Goal: Check status: Check status

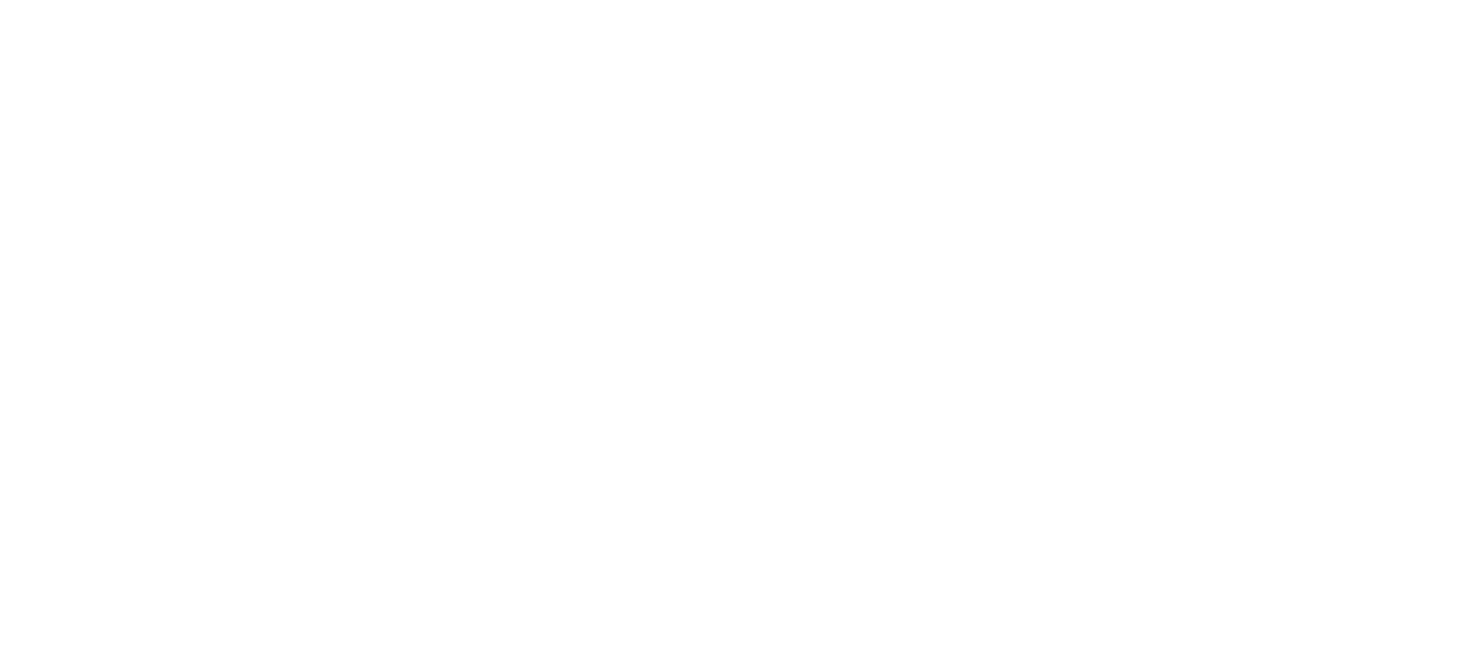
click at [446, 514] on body at bounding box center [736, 333] width 1473 height 667
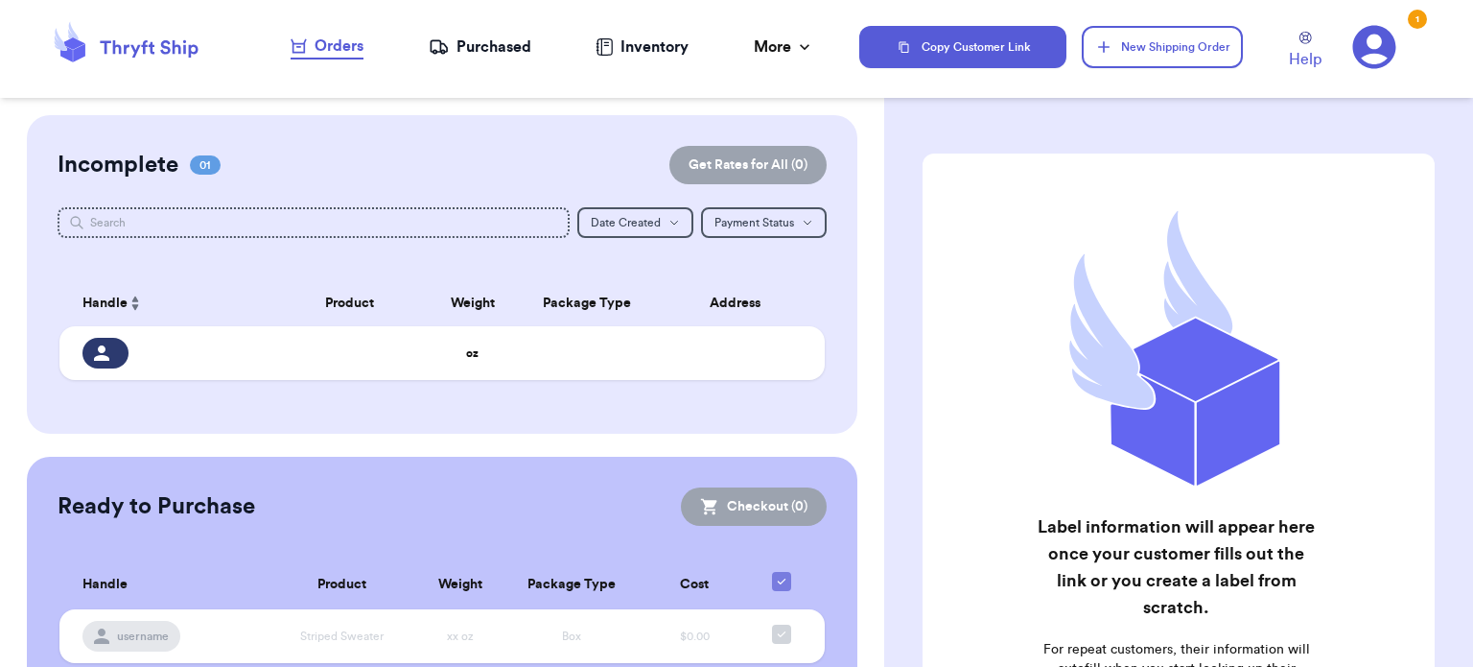
click at [499, 50] on div "Purchased" at bounding box center [480, 46] width 103 height 23
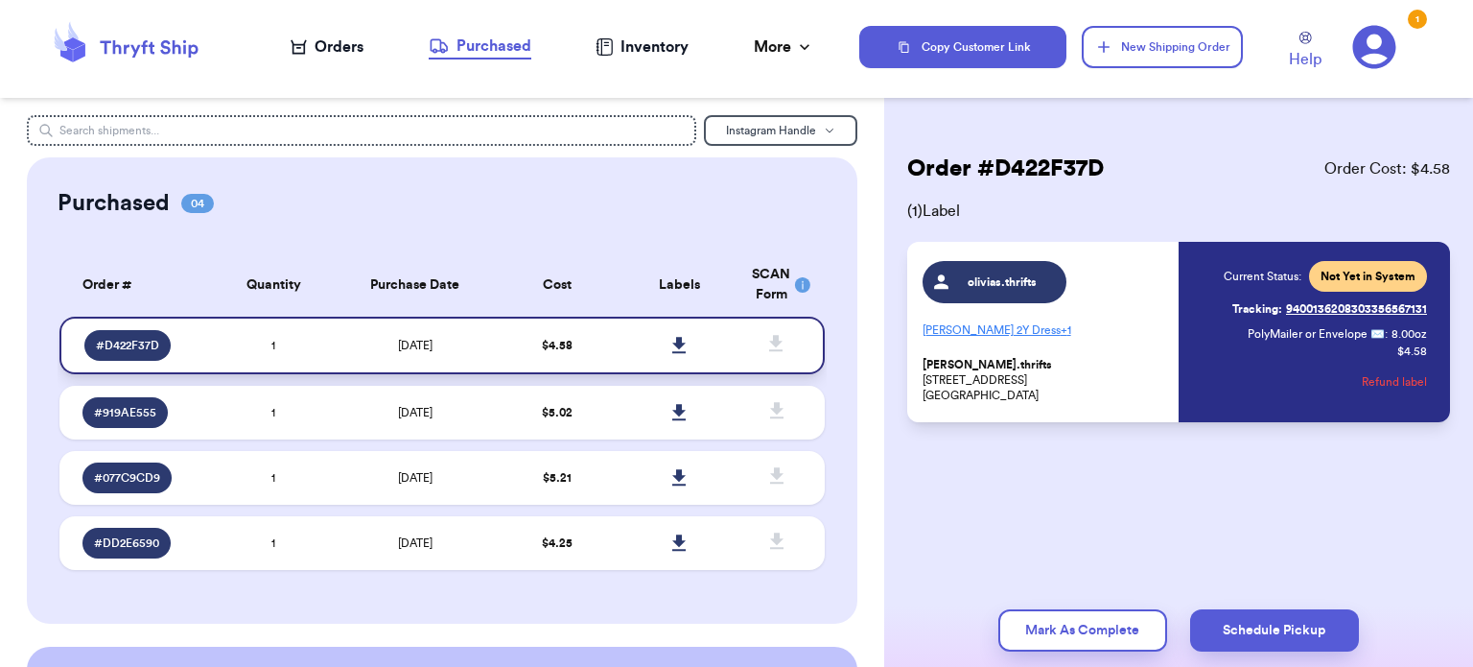
click at [672, 348] on icon at bounding box center [679, 345] width 14 height 17
click at [714, 400] on td at bounding box center [679, 413] width 123 height 54
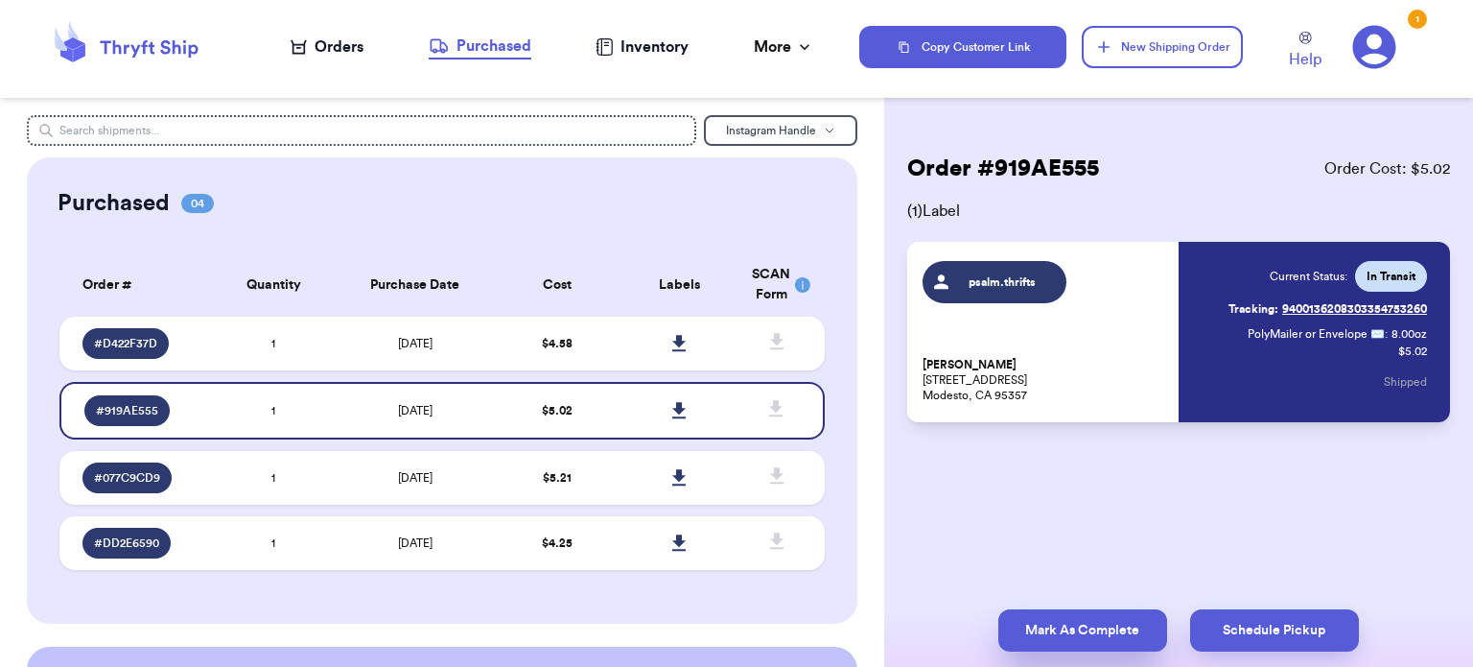
click at [1120, 629] on button "Mark As Complete" at bounding box center [1083, 630] width 169 height 42
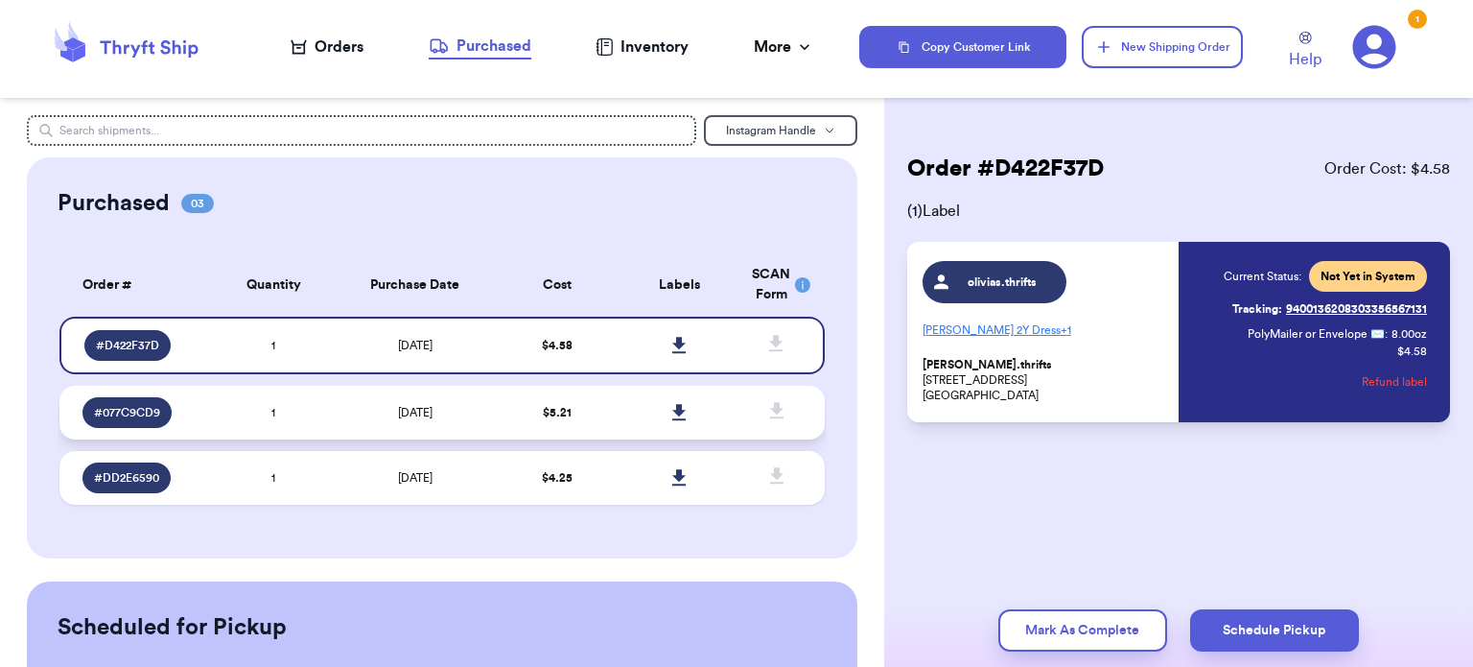
click at [583, 413] on td "$ 5.21" at bounding box center [557, 413] width 123 height 54
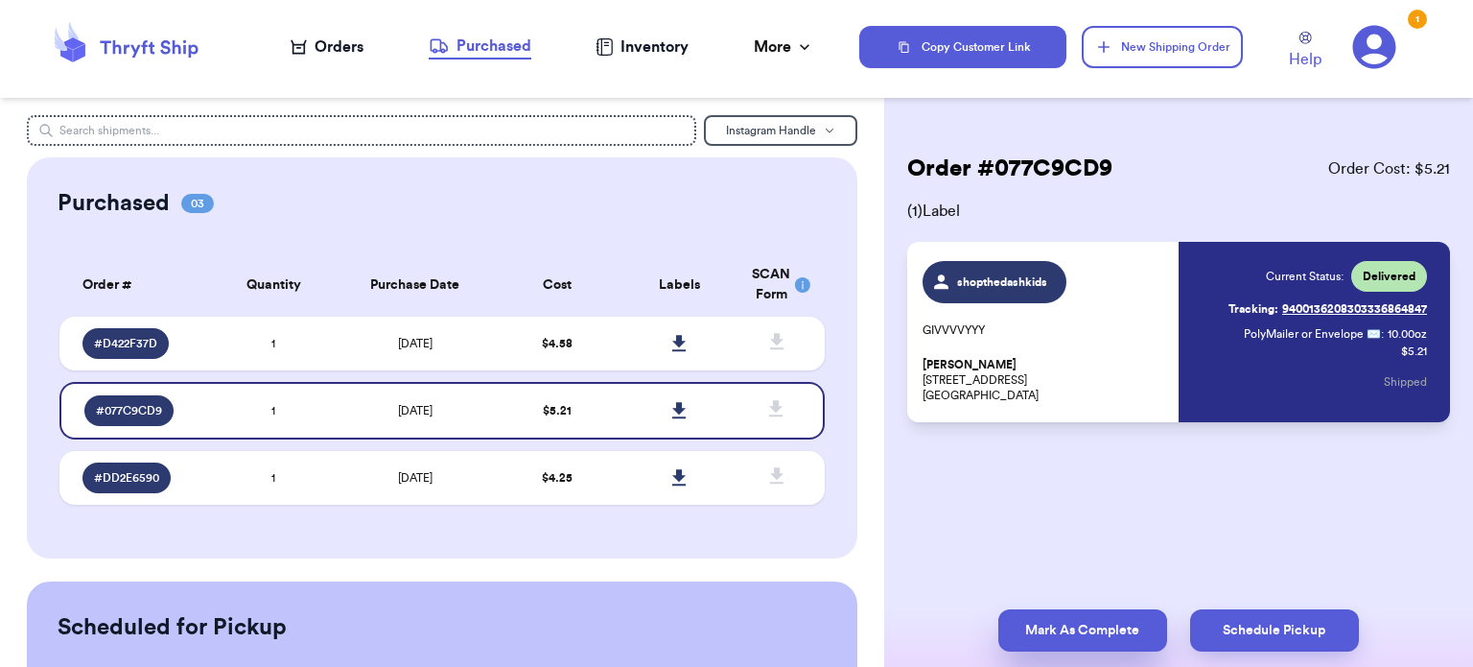
click at [1072, 623] on button "Mark As Complete" at bounding box center [1083, 630] width 169 height 42
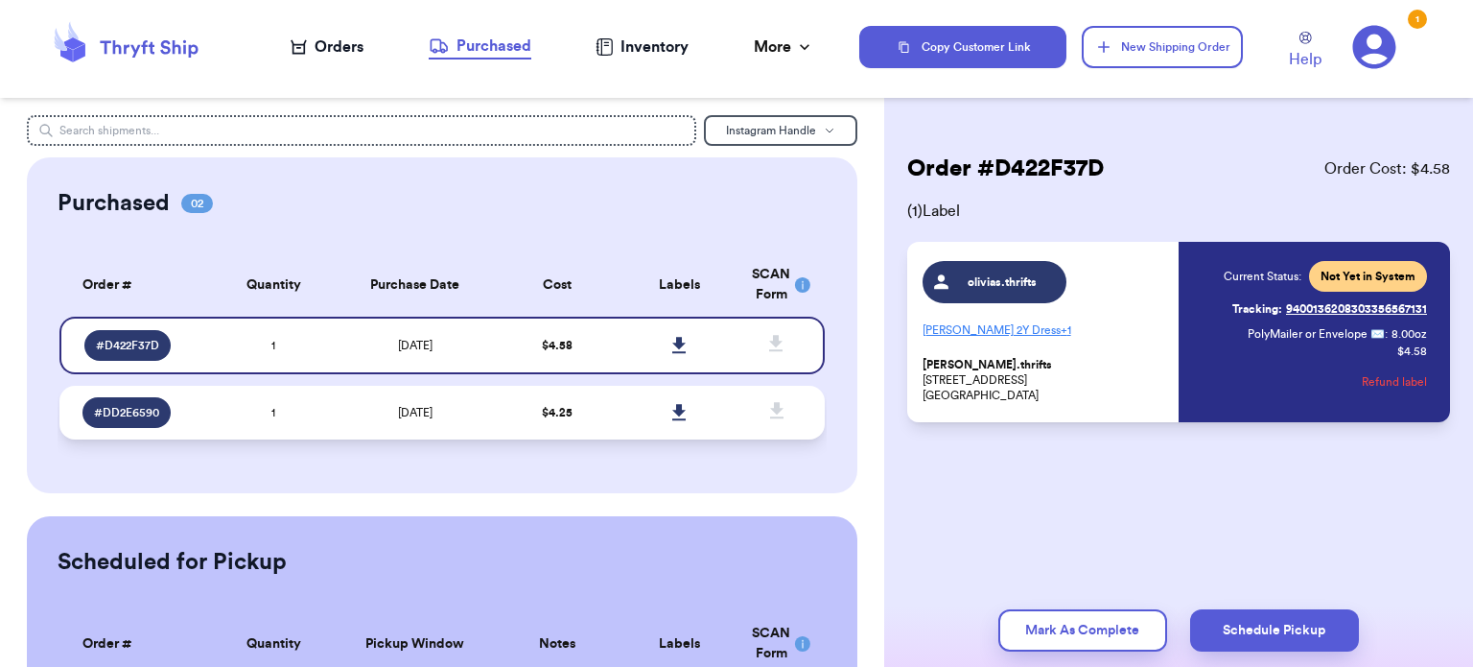
click at [584, 420] on td "$ 4.25" at bounding box center [557, 413] width 123 height 54
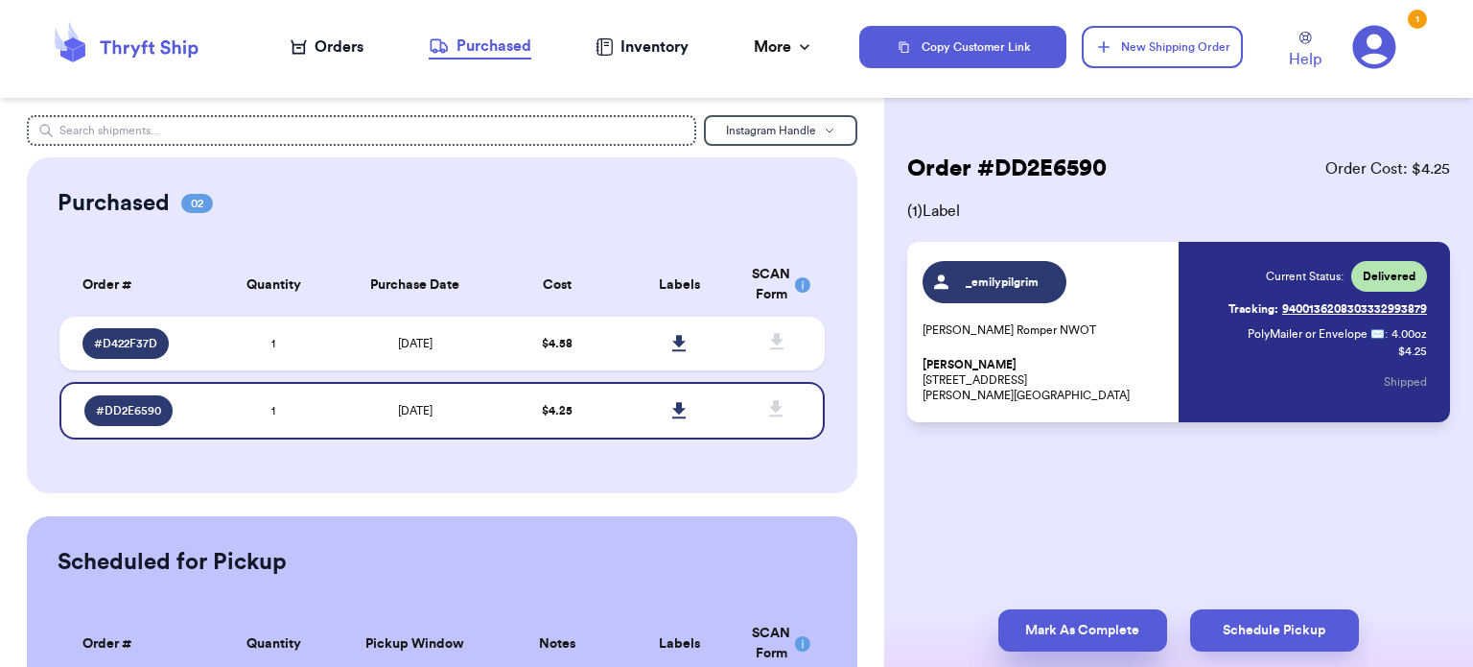
click at [1101, 629] on button "Mark As Complete" at bounding box center [1083, 630] width 169 height 42
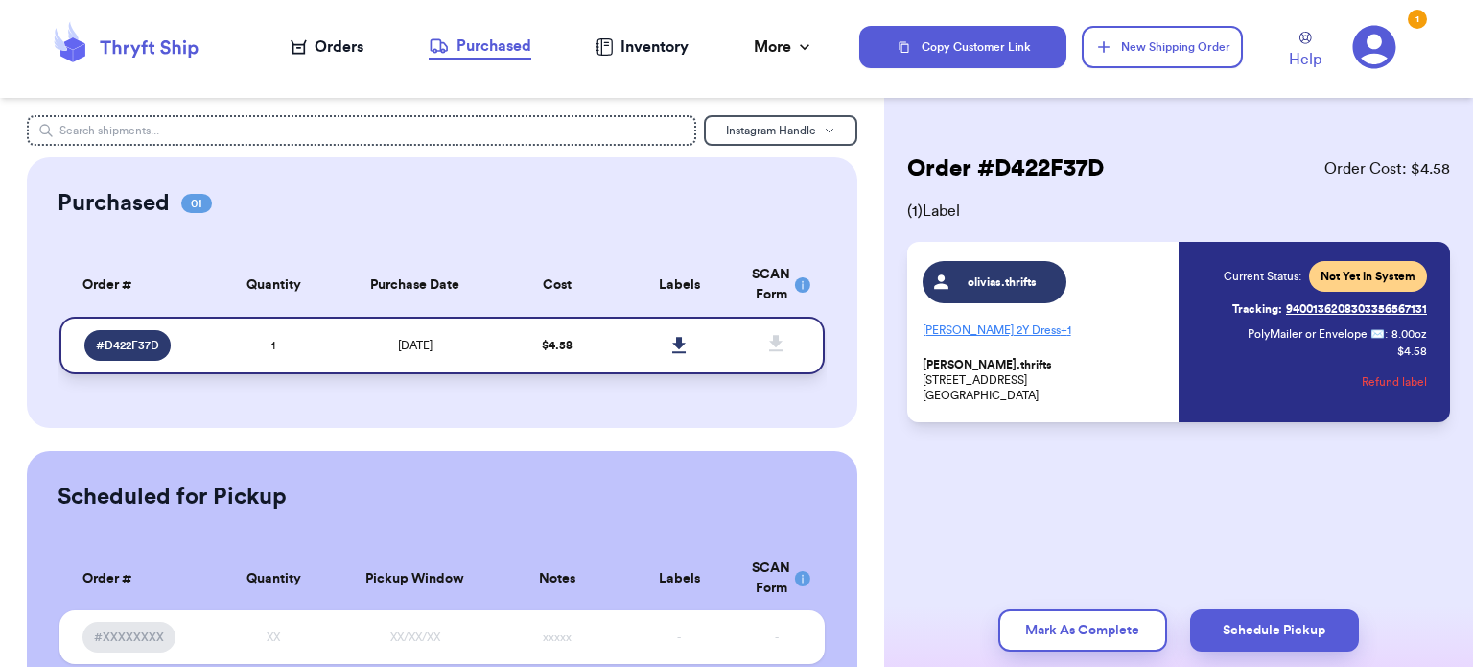
click at [549, 353] on td "$ 4.58" at bounding box center [557, 346] width 123 height 58
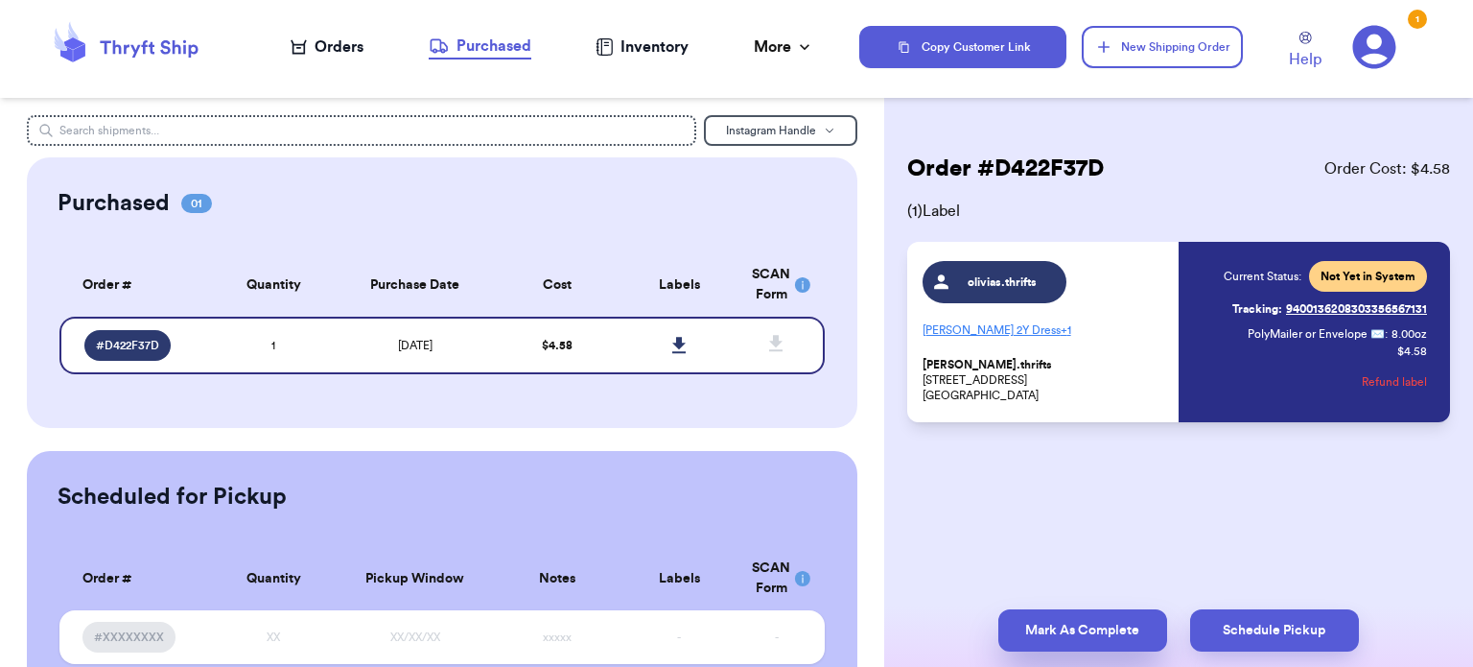
click at [1070, 626] on button "Mark As Complete" at bounding box center [1083, 630] width 169 height 42
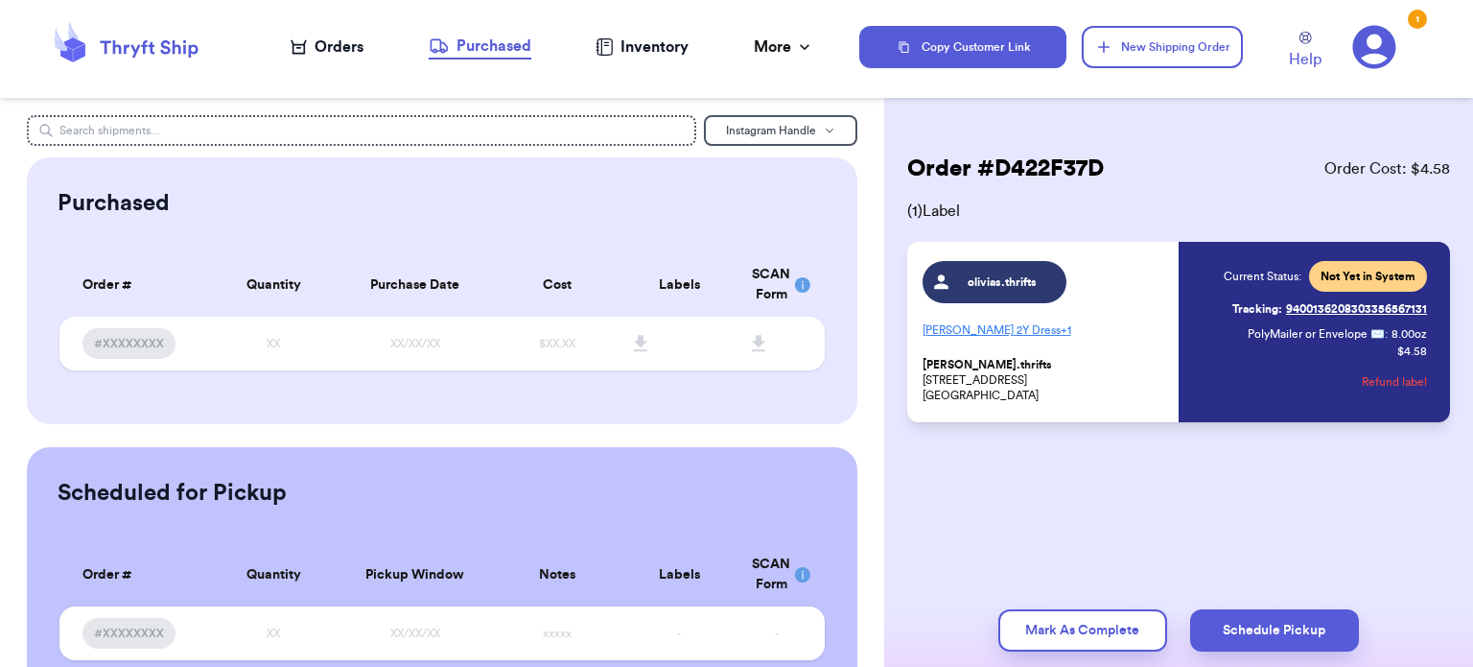
click at [173, 57] on icon at bounding box center [125, 47] width 153 height 52
